Goal: Find specific page/section

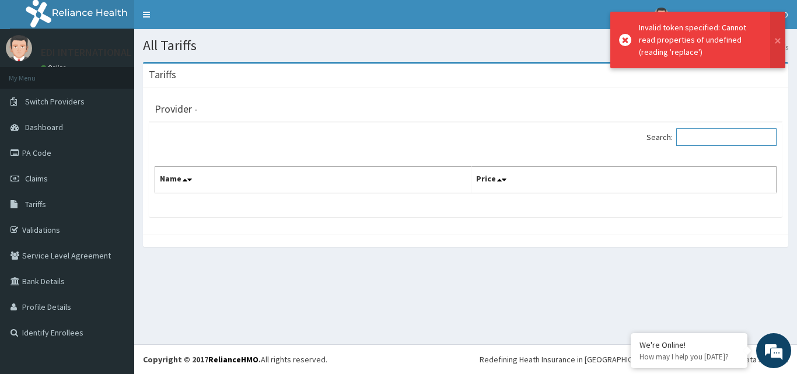
click at [710, 141] on input "Search:" at bounding box center [727, 137] width 100 height 18
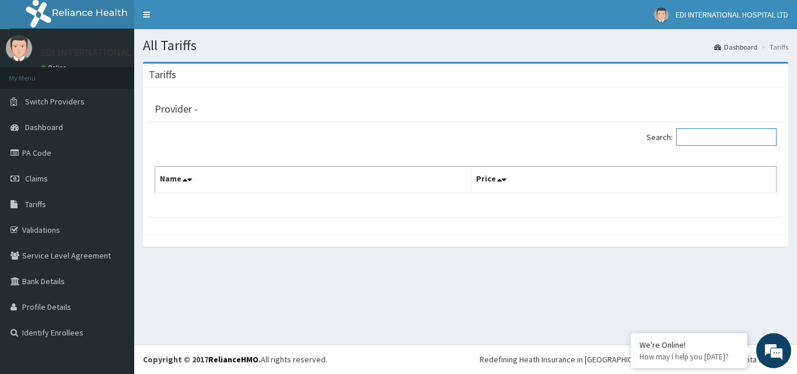
click at [729, 130] on input "Search:" at bounding box center [727, 137] width 100 height 18
click at [720, 142] on input "Search:" at bounding box center [727, 137] width 100 height 18
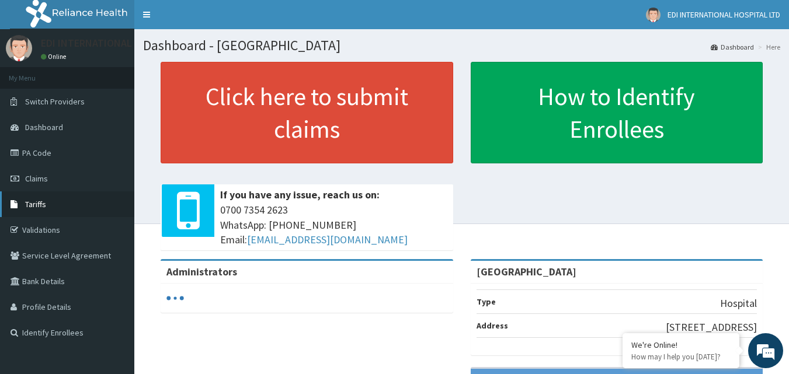
click at [36, 204] on span "Tariffs" at bounding box center [35, 204] width 21 height 11
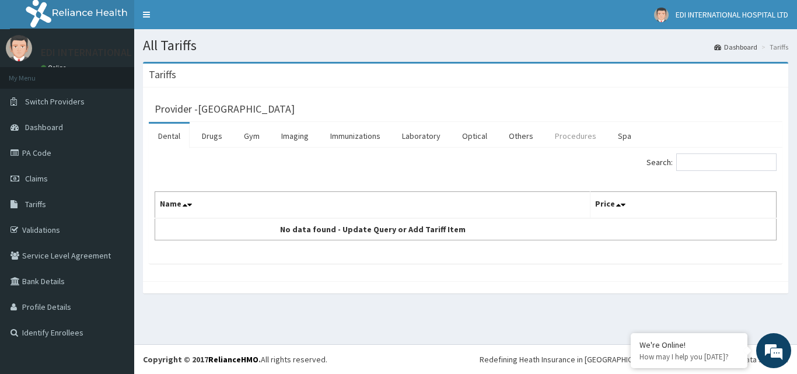
click at [553, 136] on link "Procedures" at bounding box center [576, 136] width 60 height 25
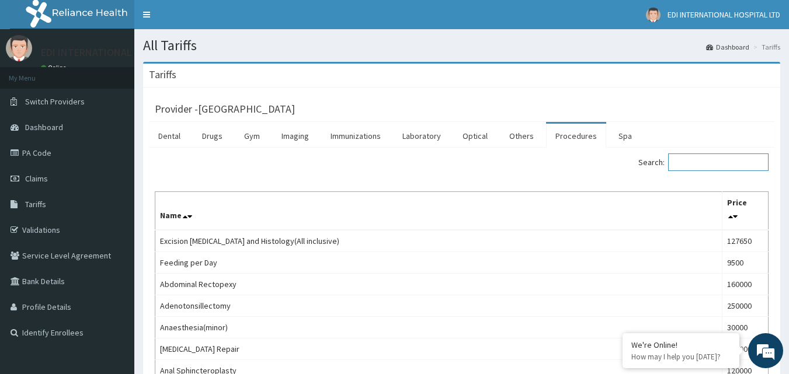
click at [705, 163] on input "Search:" at bounding box center [718, 163] width 100 height 18
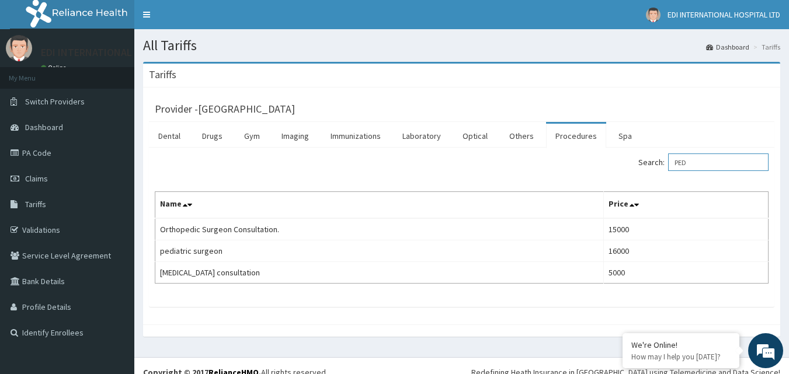
type input "PED"
